Goal: Task Accomplishment & Management: Manage account settings

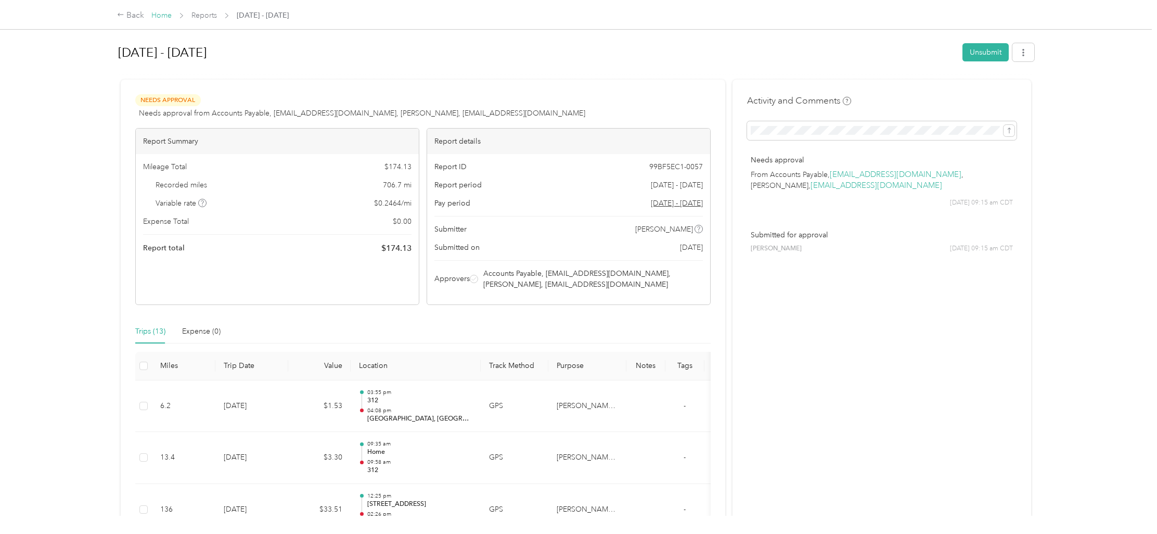
click at [166, 16] on link "Home" at bounding box center [161, 15] width 20 height 9
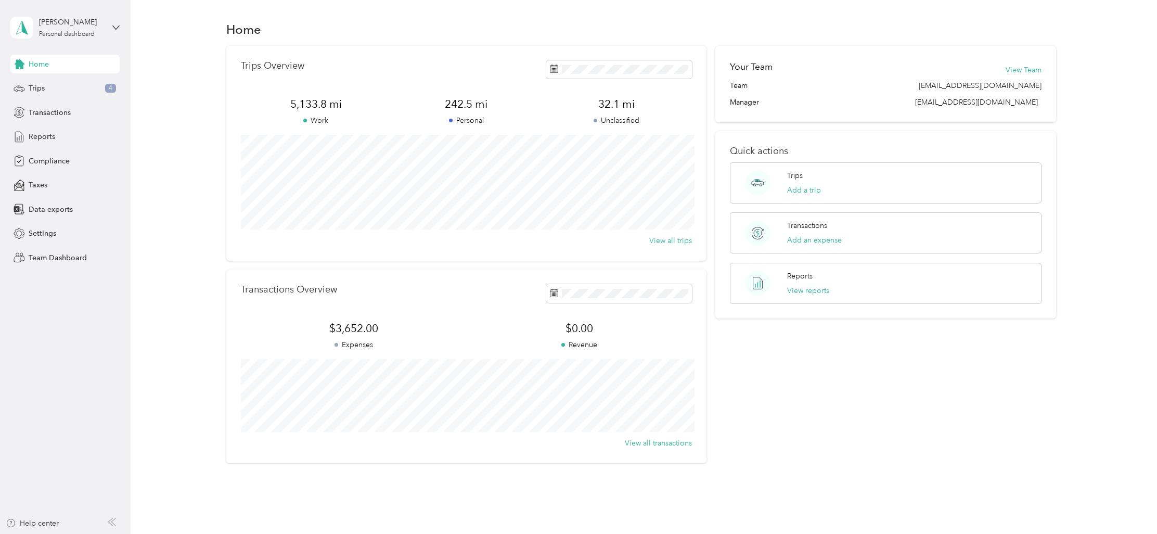
click at [116, 33] on div "[PERSON_NAME] Personal dashboard" at bounding box center [64, 27] width 109 height 36
click at [105, 88] on div "Team dashboard" at bounding box center [120, 85] width 204 height 18
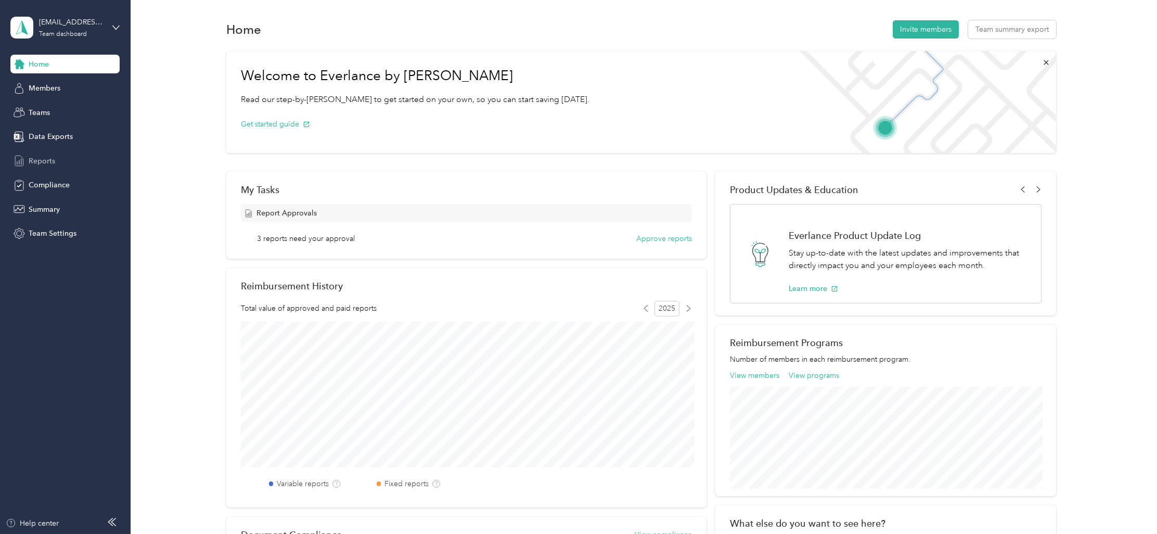
click at [45, 163] on span "Reports" at bounding box center [42, 161] width 27 height 11
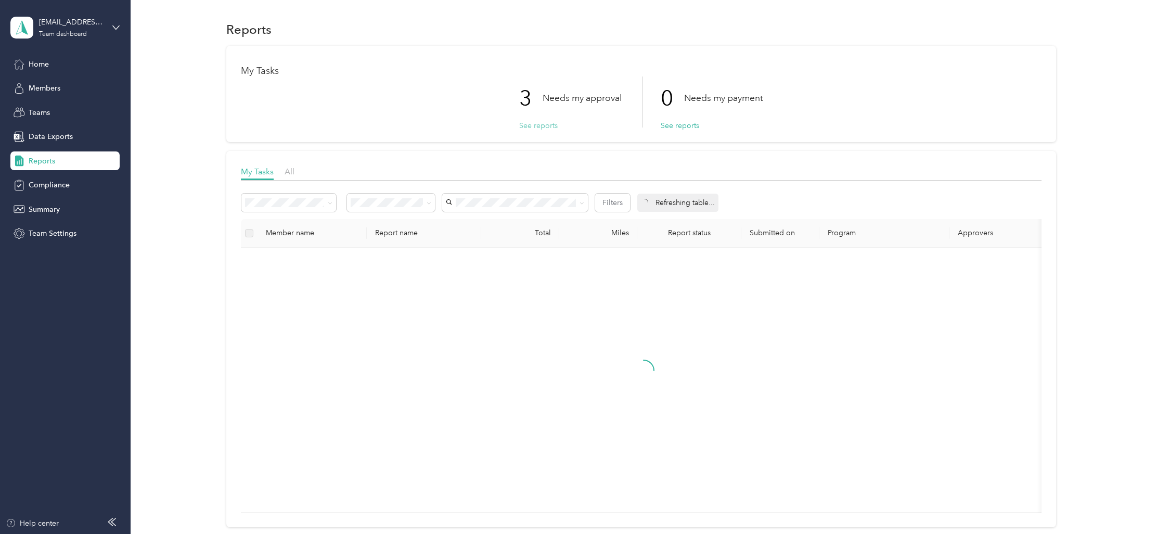
click at [548, 130] on button "See reports" at bounding box center [538, 125] width 39 height 11
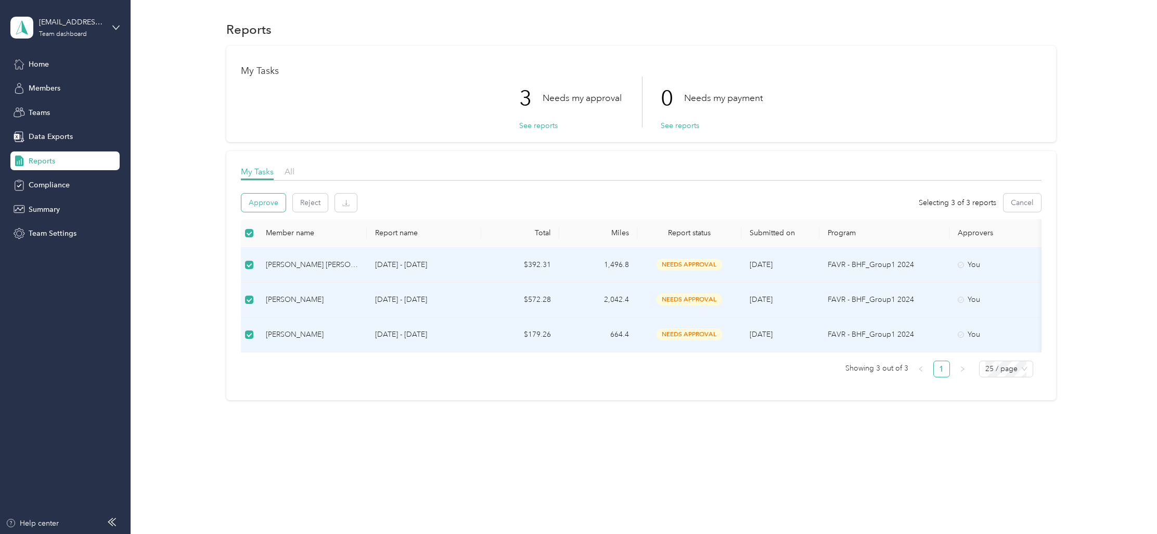
click at [255, 200] on button "Approve" at bounding box center [263, 203] width 44 height 18
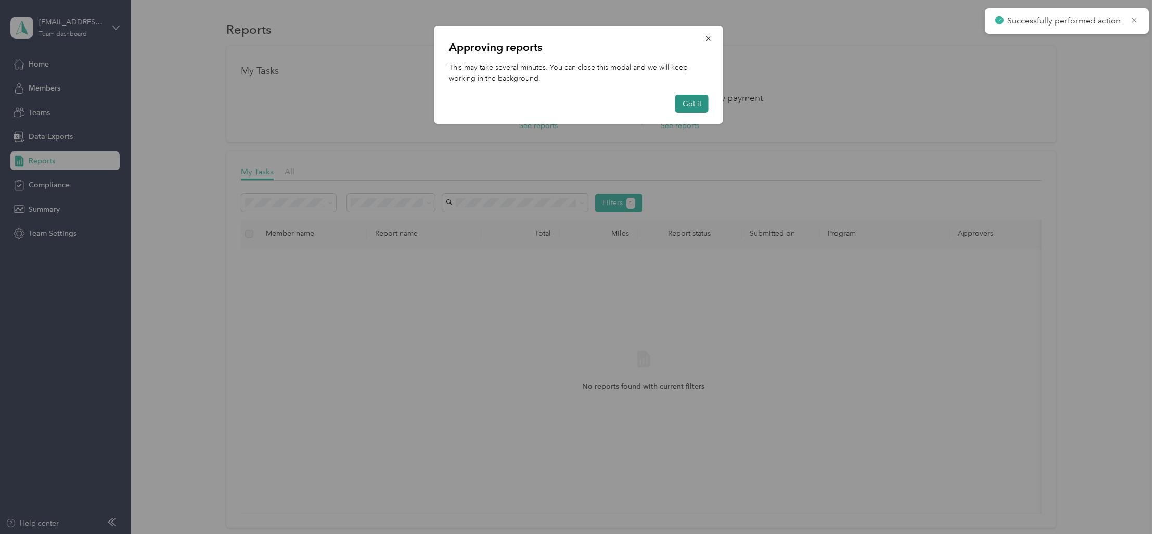
click at [694, 105] on button "Got it" at bounding box center [691, 104] width 33 height 18
